Goal: Task Accomplishment & Management: Use online tool/utility

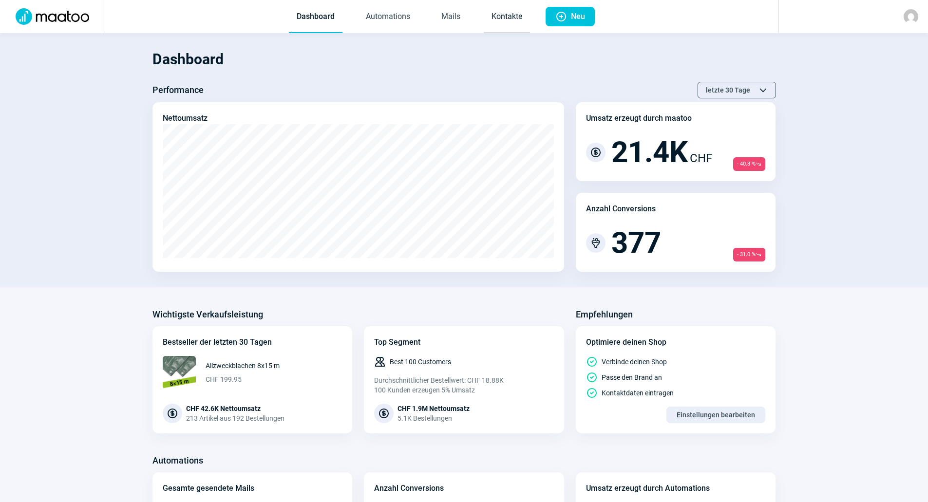
click at [508, 26] on link "Kontakte" at bounding box center [507, 17] width 46 height 32
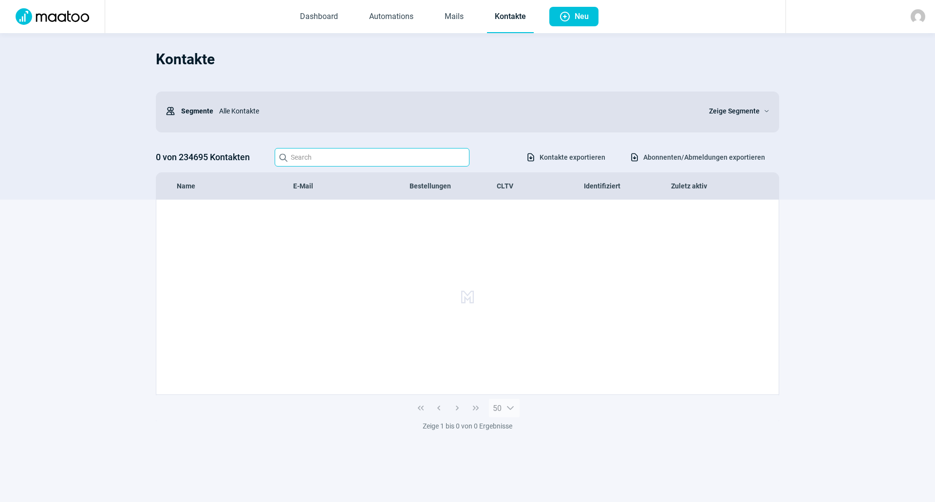
click at [330, 164] on input "Search icon" at bounding box center [372, 157] width 195 height 19
type input "josefpfister"
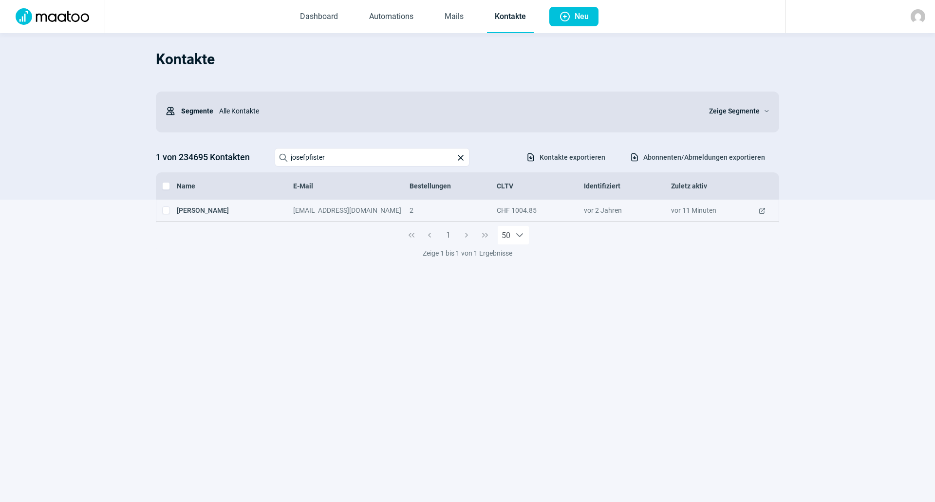
click at [345, 210] on div "josefpfister@yetnet.ch" at bounding box center [351, 210] width 116 height 10
click at [760, 209] on span "ExternalLink icon" at bounding box center [762, 210] width 8 height 10
click at [760, 213] on span "ExternalLink icon" at bounding box center [762, 210] width 8 height 10
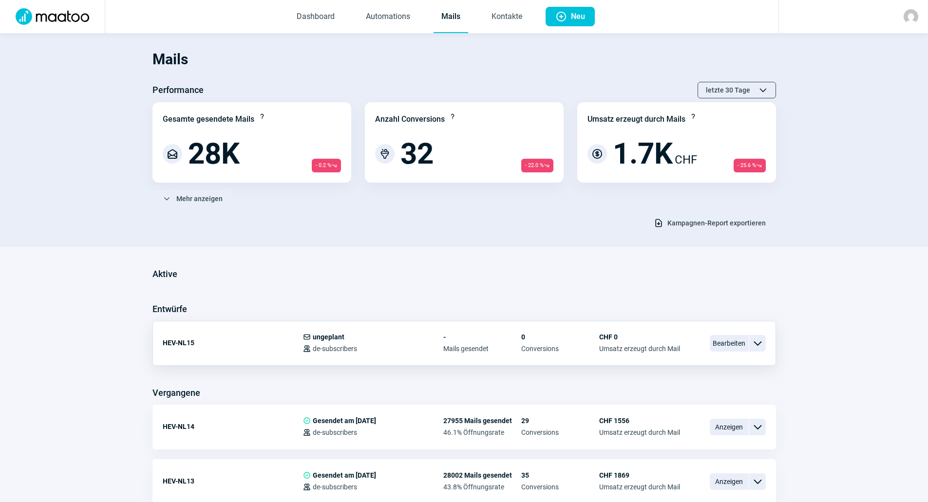
click at [759, 342] on span "ChevronDown icon" at bounding box center [757, 343] width 12 height 12
click at [760, 341] on span "ChevronDown icon" at bounding box center [757, 343] width 12 height 12
click at [725, 344] on span "Bearbeiten" at bounding box center [729, 343] width 39 height 17
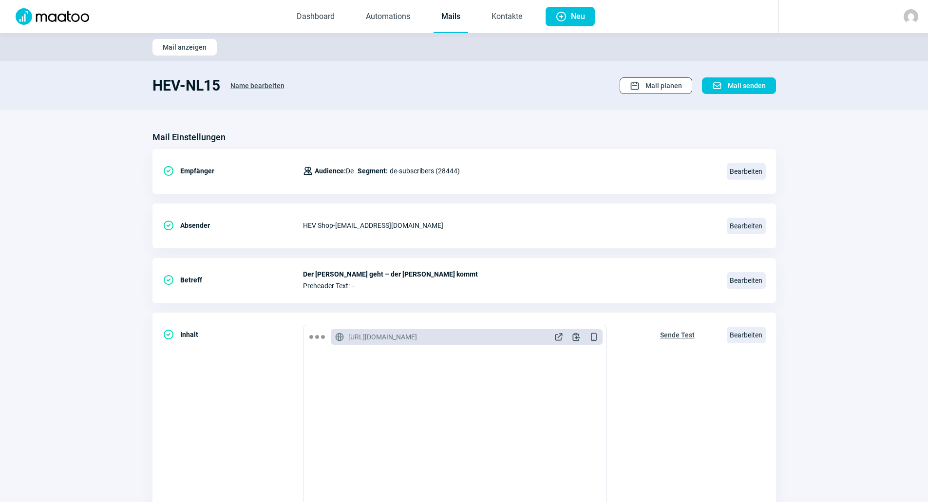
click at [653, 79] on span "Mail planen" at bounding box center [663, 86] width 37 height 16
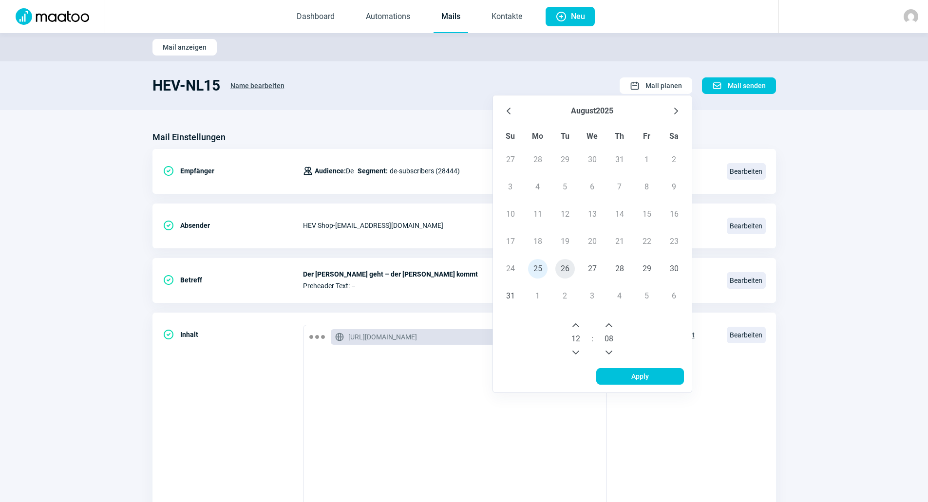
click at [565, 266] on span "26" at bounding box center [564, 268] width 19 height 19
click at [577, 350] on icon "Previous Hour" at bounding box center [576, 353] width 8 height 8
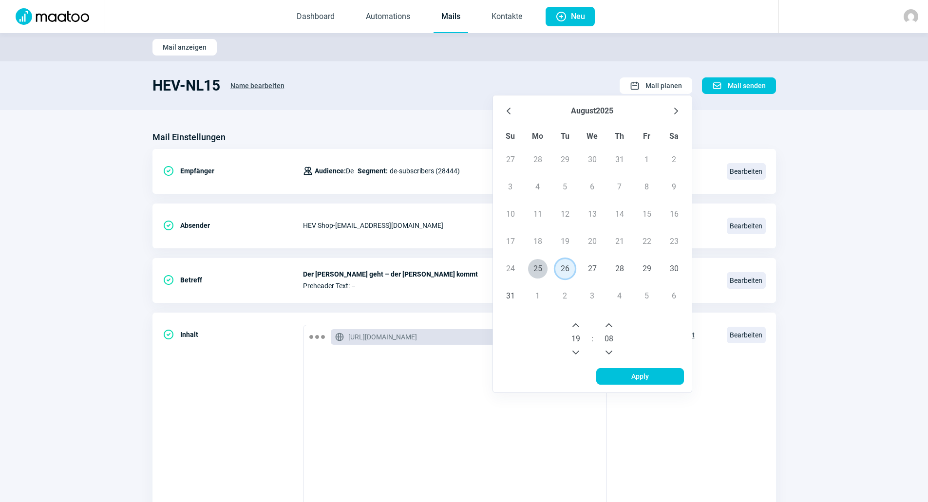
click at [577, 350] on icon "Previous Hour" at bounding box center [576, 353] width 8 height 8
click at [578, 327] on icon "Next Hour" at bounding box center [576, 325] width 8 height 8
click at [577, 327] on icon "Next Hour" at bounding box center [576, 325] width 8 height 8
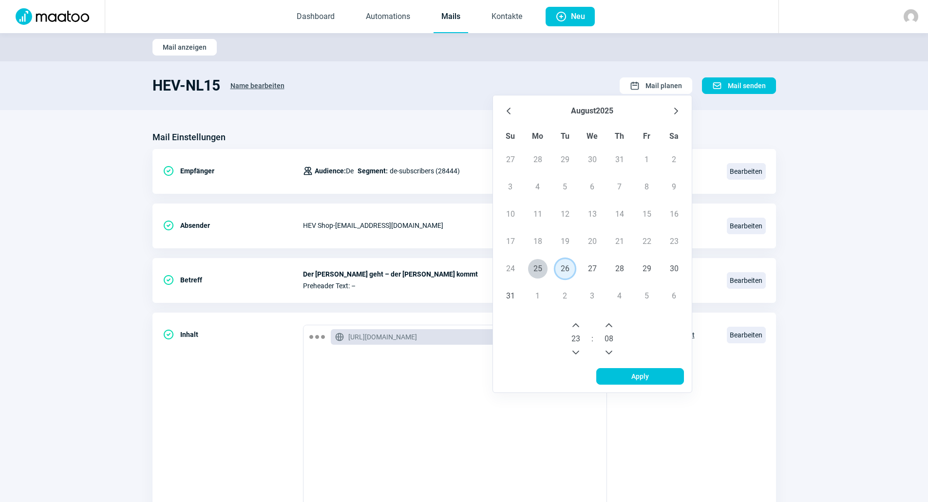
click at [577, 327] on icon "Next Hour" at bounding box center [576, 325] width 8 height 8
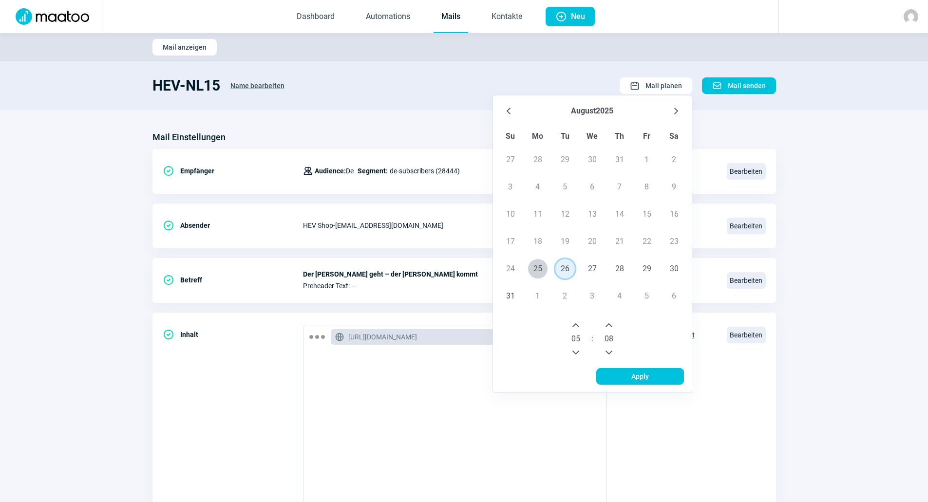
click at [577, 327] on icon "Next Hour" at bounding box center [576, 325] width 8 height 8
click at [578, 327] on icon "Next Hour" at bounding box center [576, 325] width 8 height 8
click at [577, 322] on icon "Next Hour" at bounding box center [576, 325] width 8 height 8
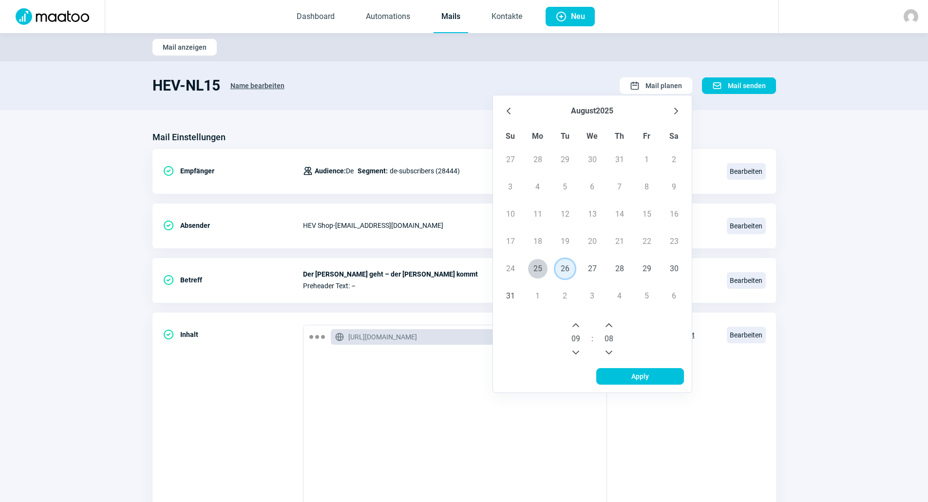
click at [576, 323] on icon "Next Hour" at bounding box center [576, 325] width 8 height 8
click at [610, 350] on icon "Previous Minute" at bounding box center [609, 353] width 8 height 8
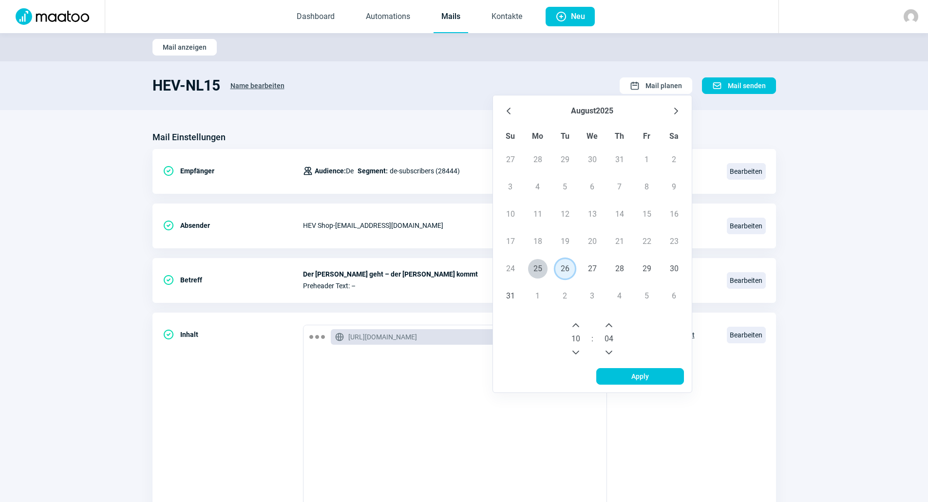
click at [610, 350] on icon "Previous Minute" at bounding box center [609, 353] width 8 height 8
click at [609, 350] on icon "Previous Minute" at bounding box center [609, 353] width 8 height 8
click at [610, 350] on icon "Previous Minute" at bounding box center [609, 353] width 8 height 8
click at [627, 373] on span "Apply" at bounding box center [639, 377] width 67 height 16
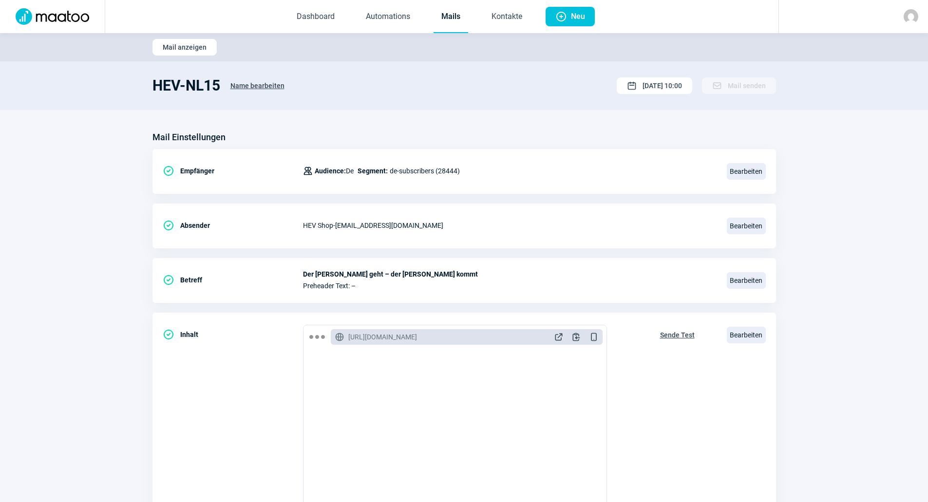
click at [429, 111] on section "Mail Einstellungen CheckCircle icon Empfänger Users icon Audience: De Segment: …" at bounding box center [464, 371] width 928 height 522
click at [336, 13] on link "Dashboard" at bounding box center [316, 17] width 54 height 32
